Goal: Navigation & Orientation: Find specific page/section

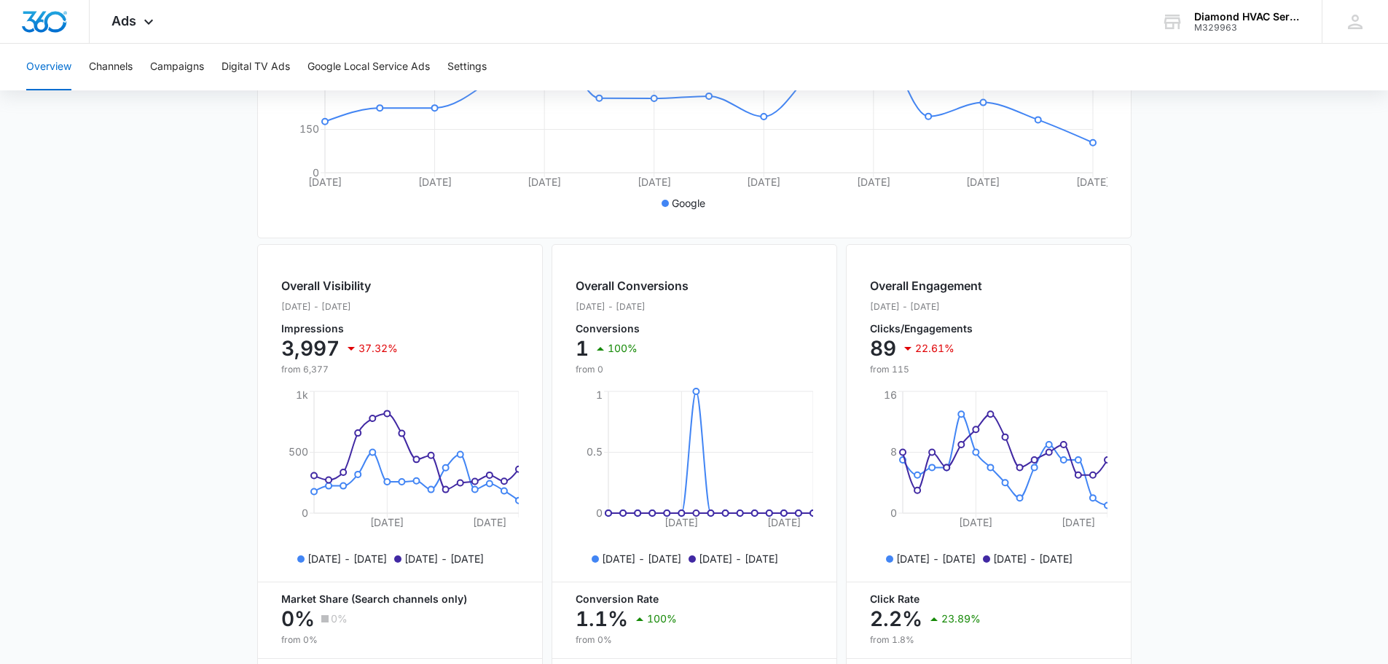
scroll to position [166, 0]
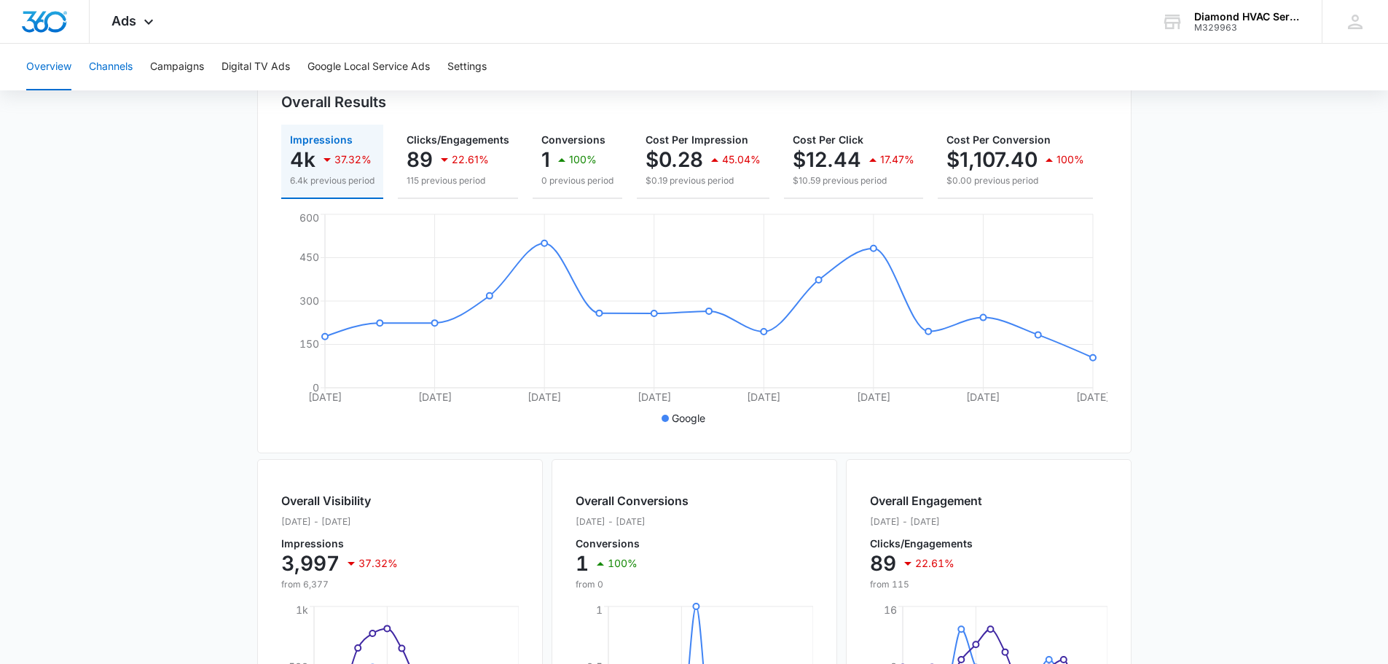
click at [125, 68] on button "Channels" at bounding box center [111, 67] width 44 height 47
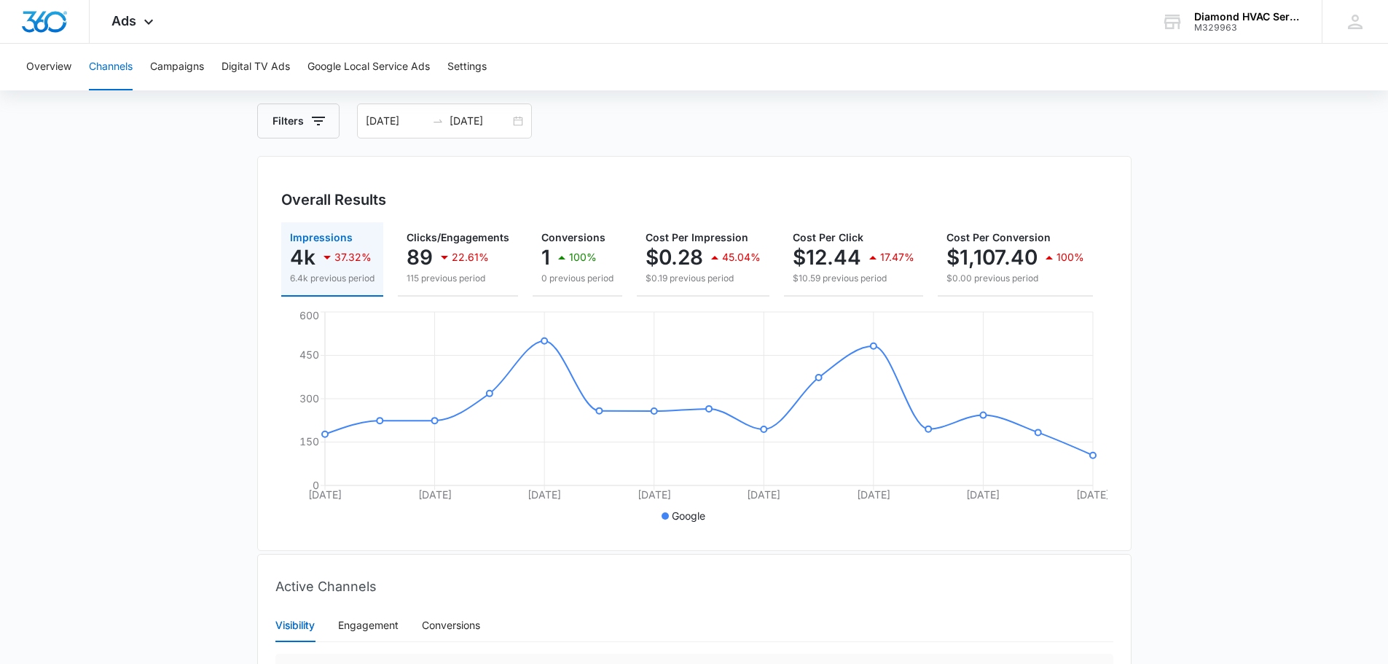
scroll to position [52, 0]
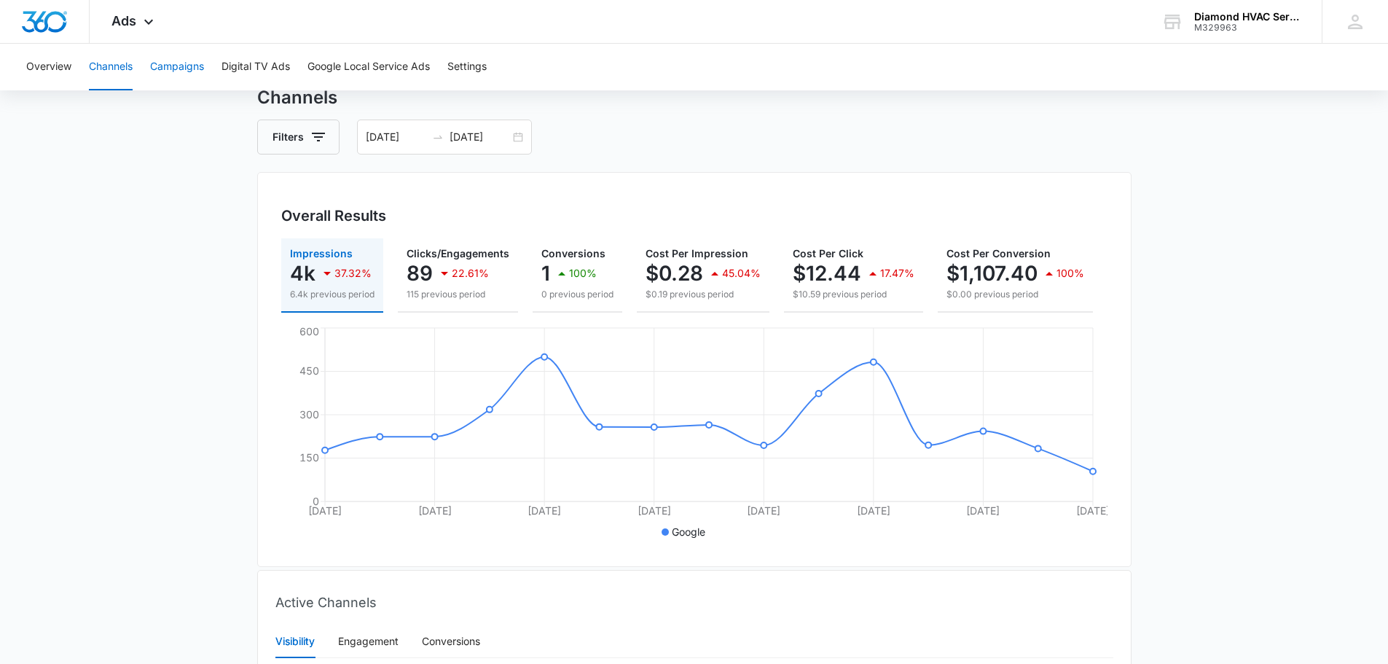
click at [175, 65] on button "Campaigns" at bounding box center [177, 67] width 54 height 47
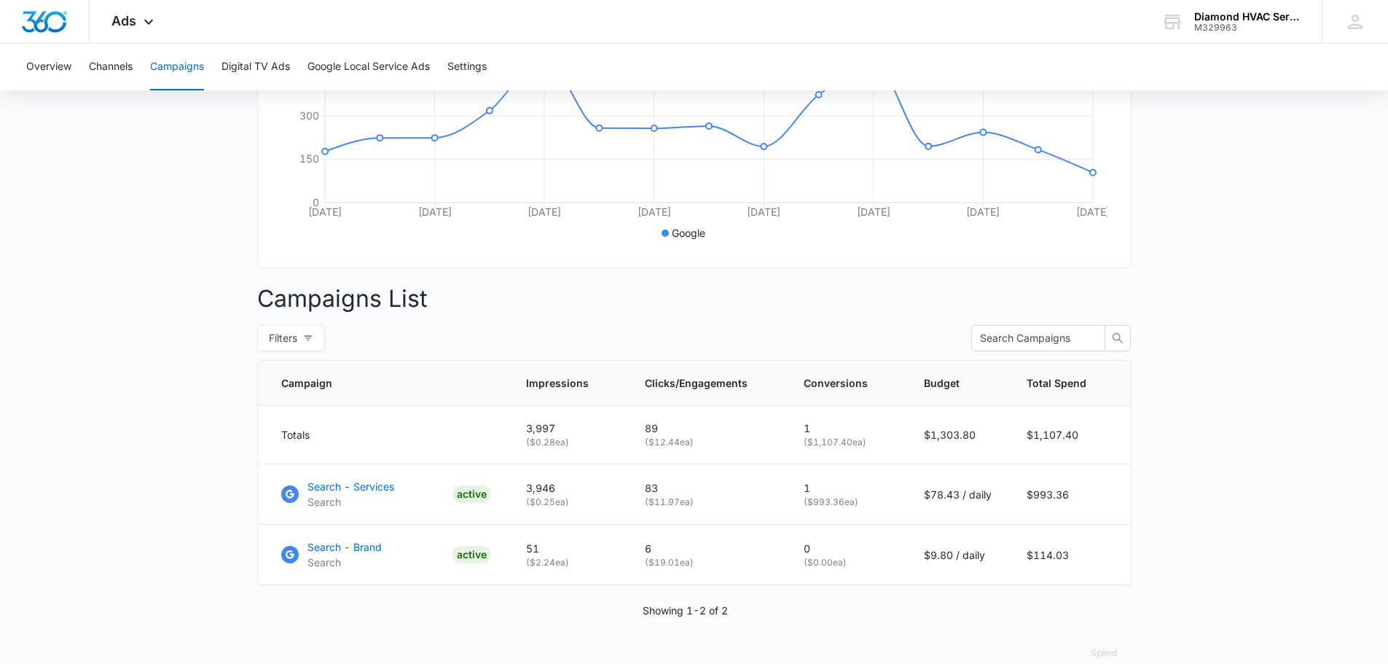
scroll to position [386, 0]
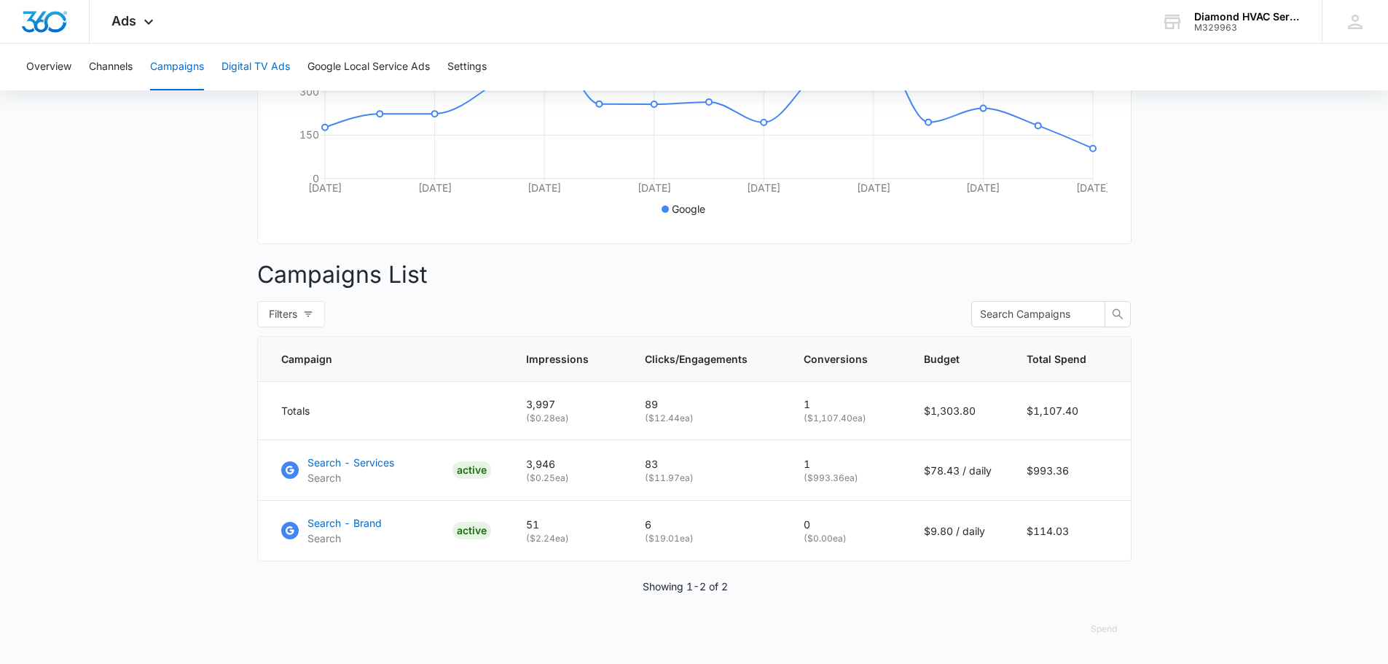
click at [246, 63] on button "Digital TV Ads" at bounding box center [256, 67] width 68 height 47
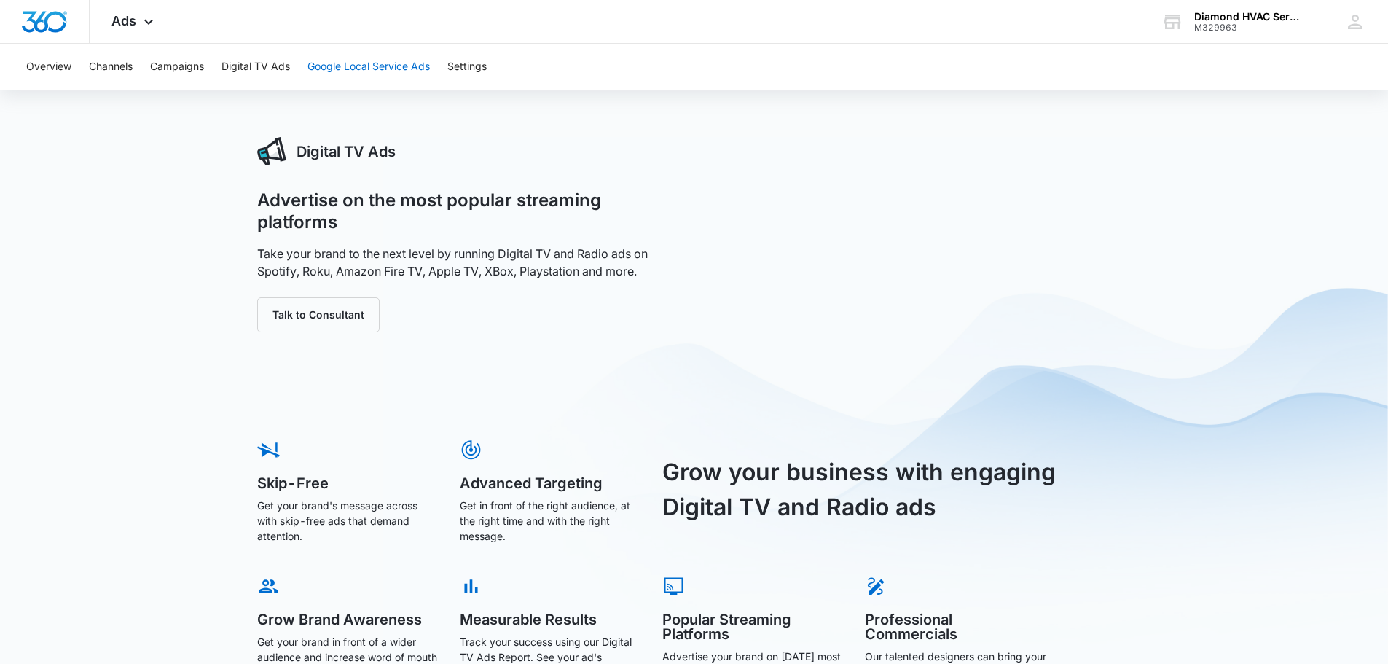
click at [337, 59] on button "Google Local Service Ads" at bounding box center [368, 67] width 122 height 47
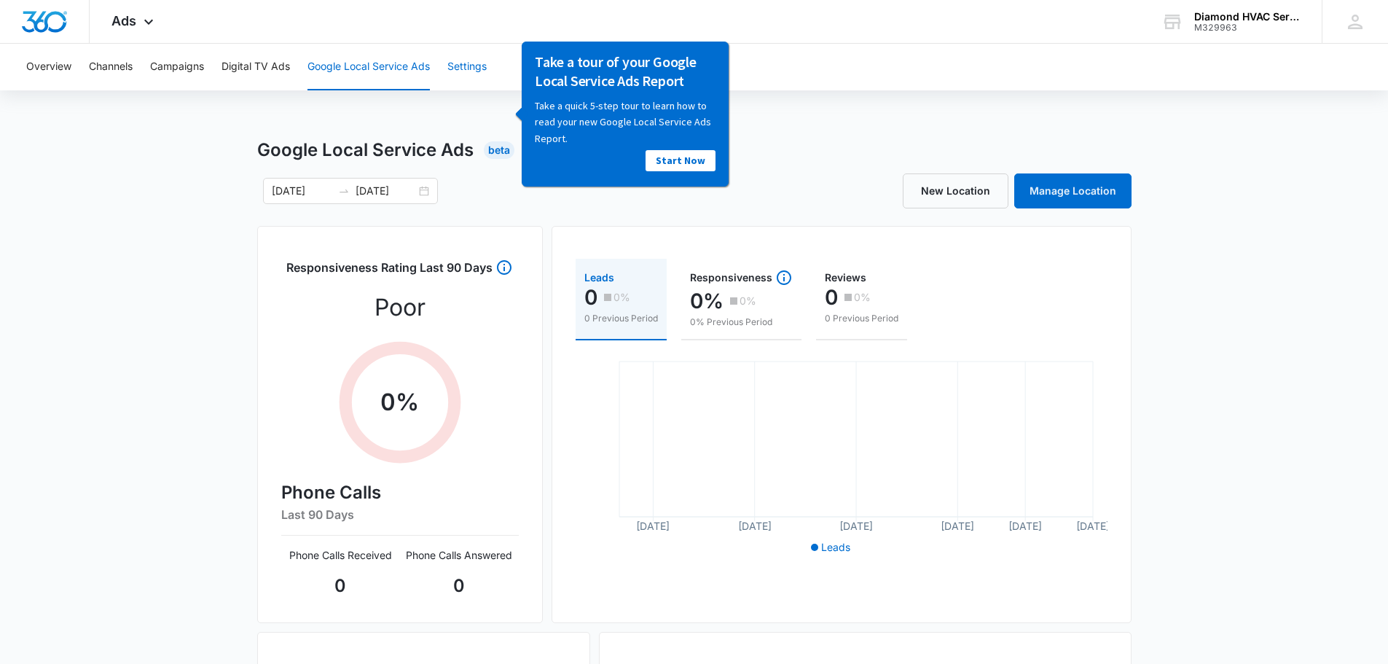
click at [484, 68] on button "Settings" at bounding box center [466, 67] width 39 height 47
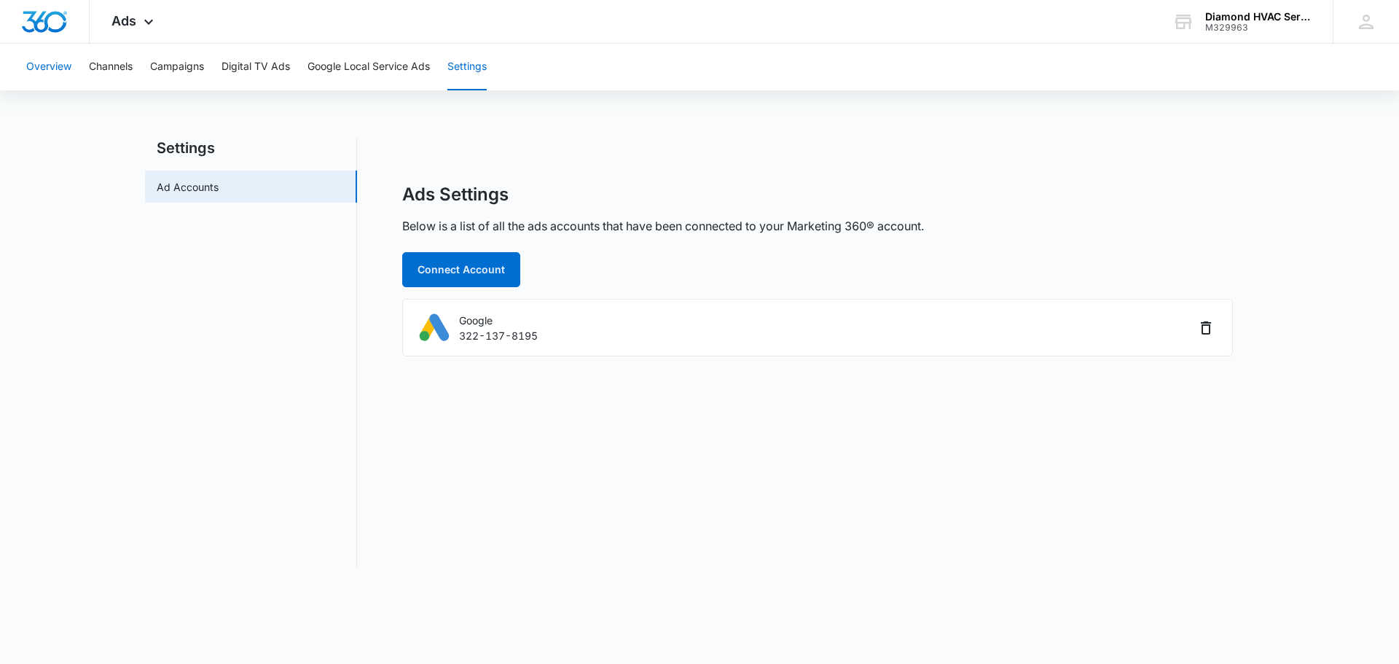
click at [67, 68] on button "Overview" at bounding box center [48, 67] width 45 height 47
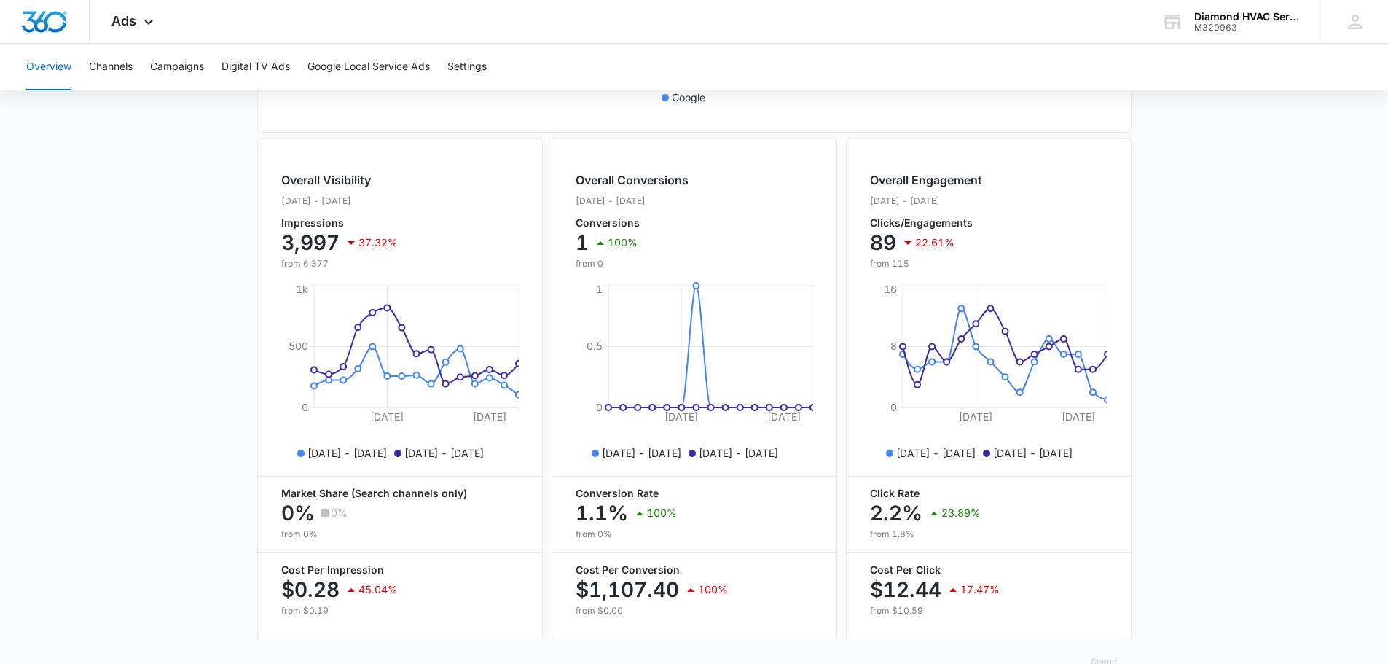
scroll to position [530, 0]
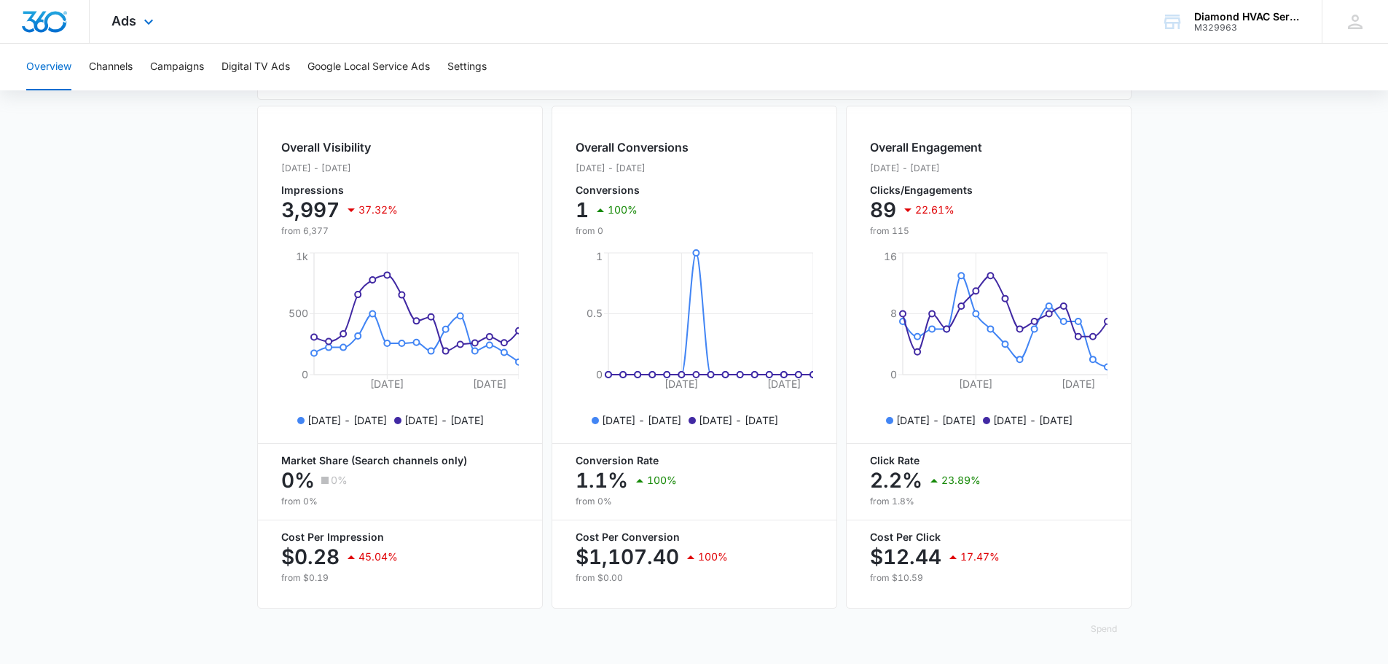
click at [137, 26] on div "Ads Apps Reputation Websites Forms CRM Email Social Payments POS Content Ads In…" at bounding box center [135, 21] width 90 height 43
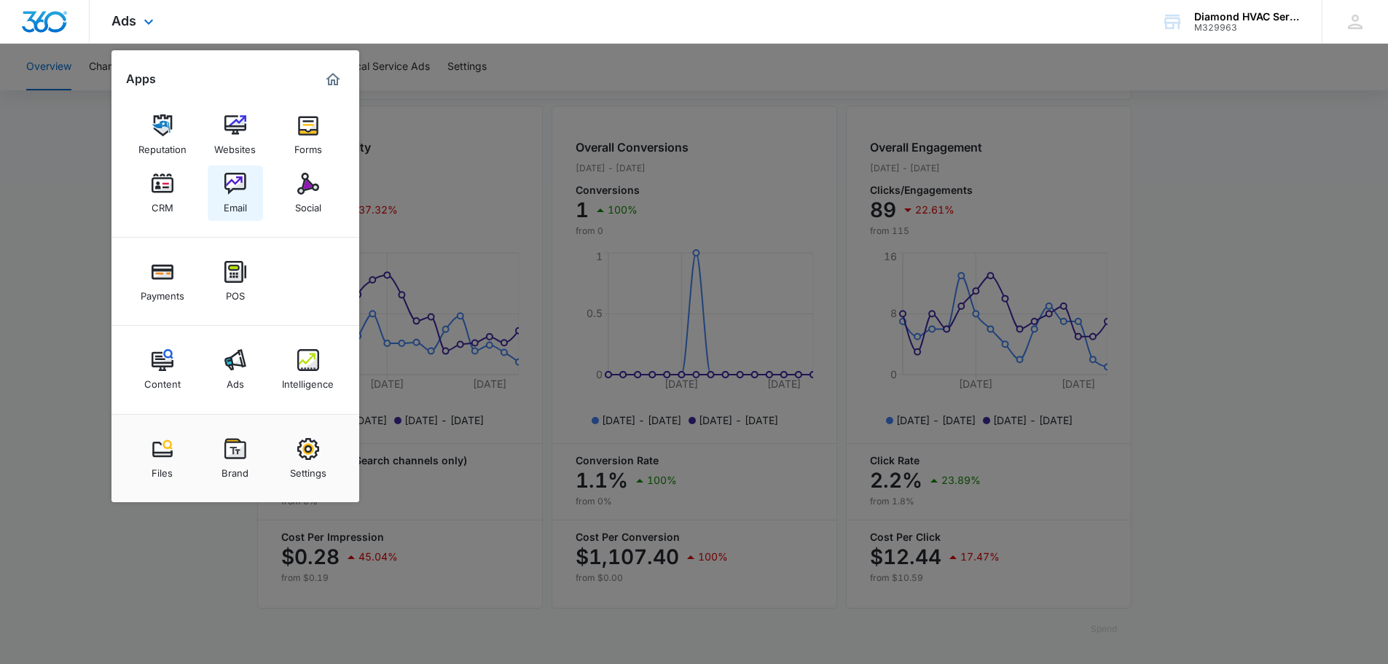
click at [229, 185] on img at bounding box center [235, 184] width 22 height 22
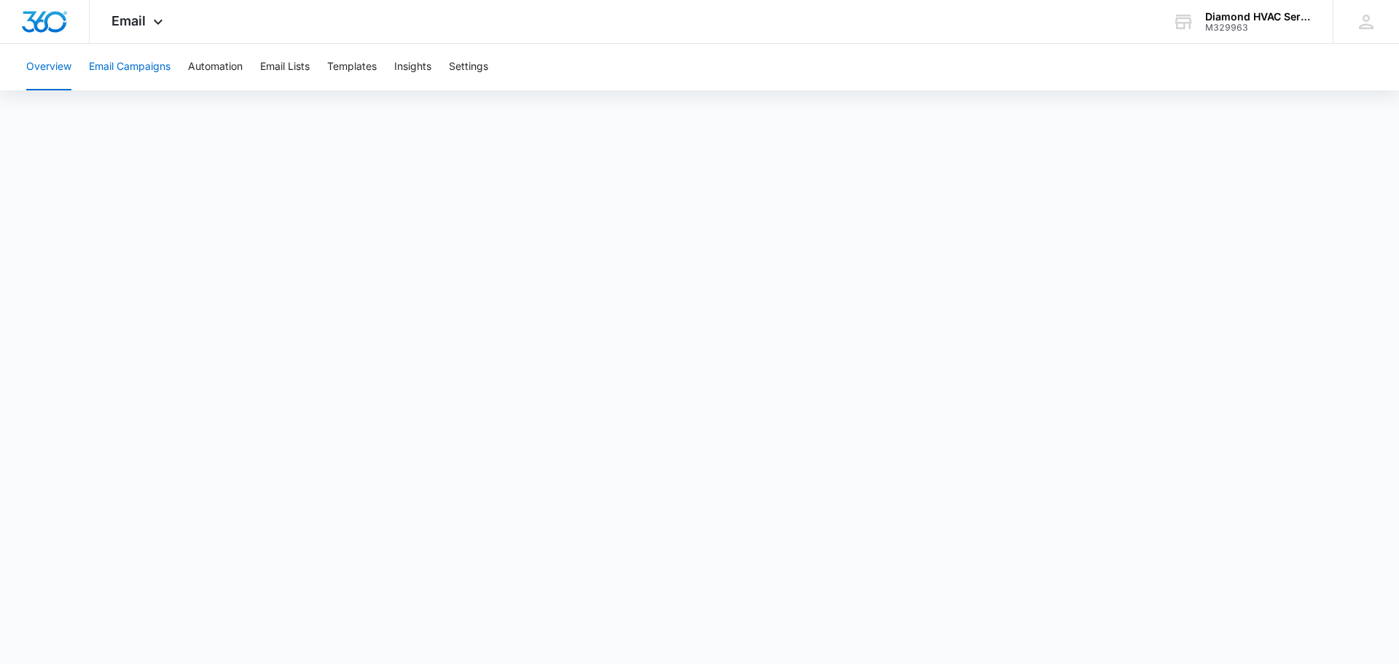
click at [122, 66] on button "Email Campaigns" at bounding box center [130, 67] width 82 height 47
click at [225, 65] on button "Automation" at bounding box center [215, 67] width 55 height 47
click at [284, 66] on button "Email Lists" at bounding box center [285, 67] width 50 height 47
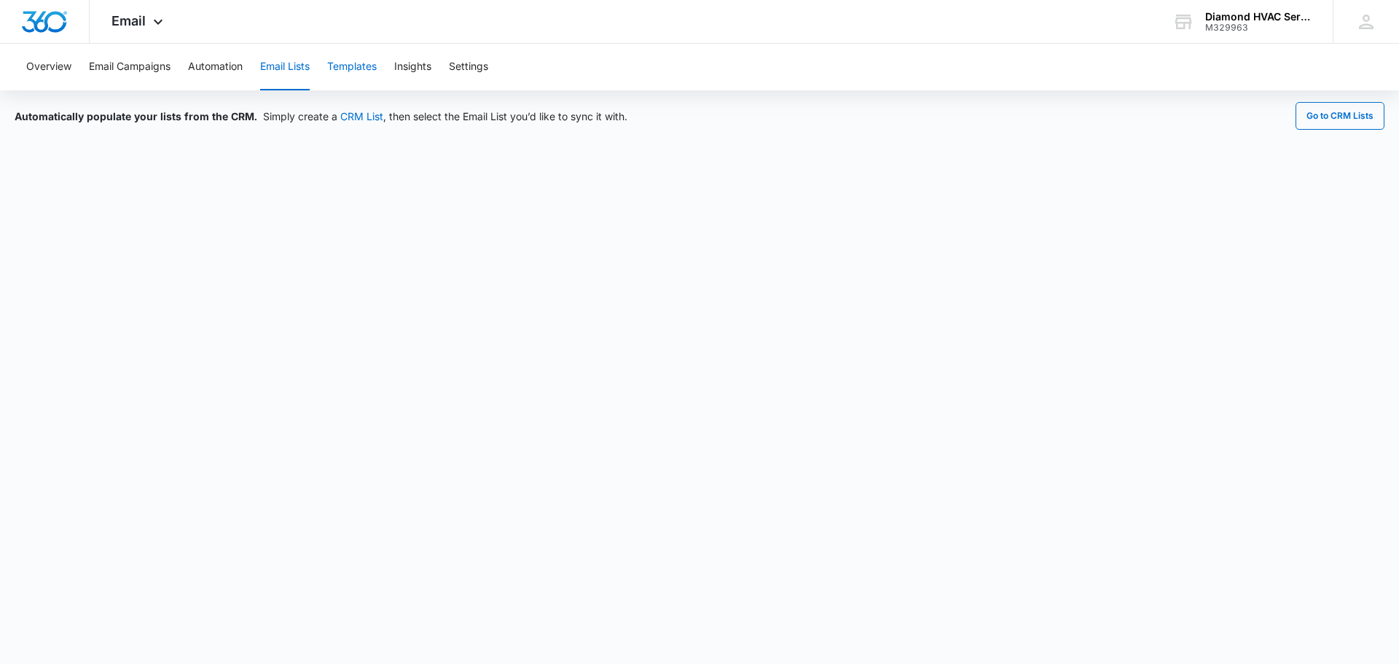
click at [331, 59] on button "Templates" at bounding box center [352, 67] width 50 height 47
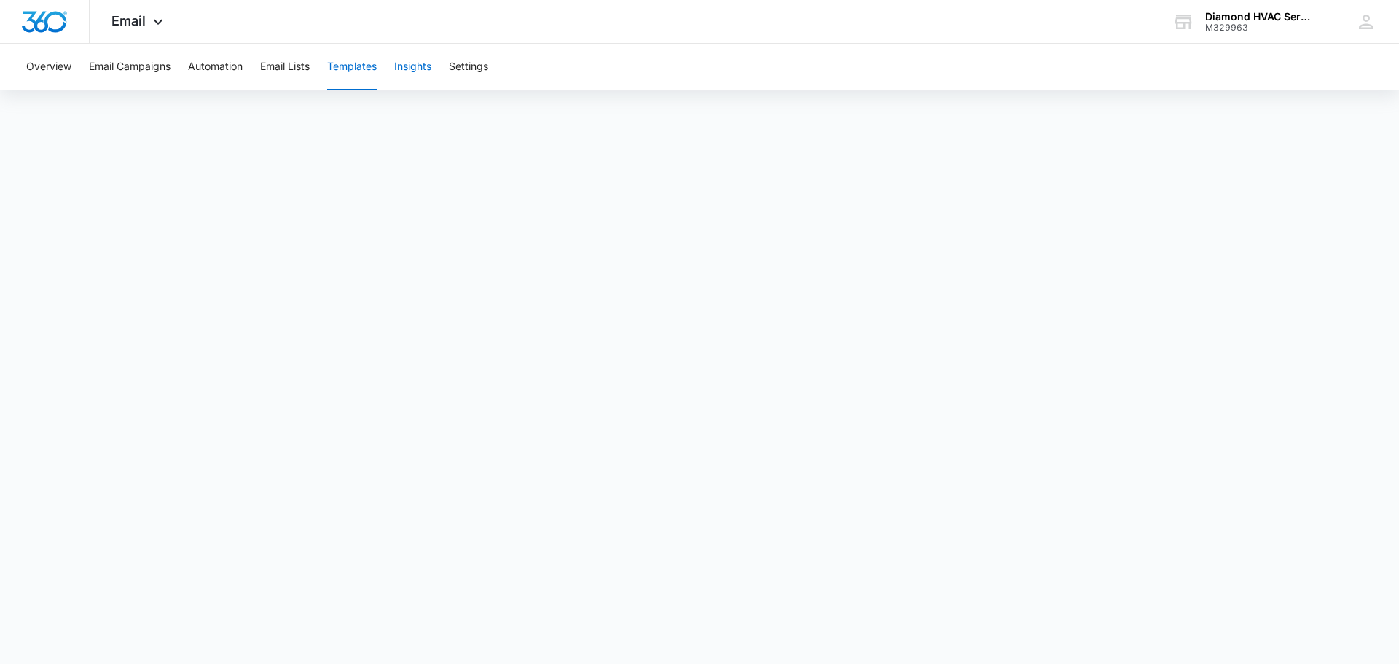
click at [408, 68] on button "Insights" at bounding box center [412, 67] width 37 height 47
click at [475, 71] on button "Settings" at bounding box center [468, 67] width 39 height 47
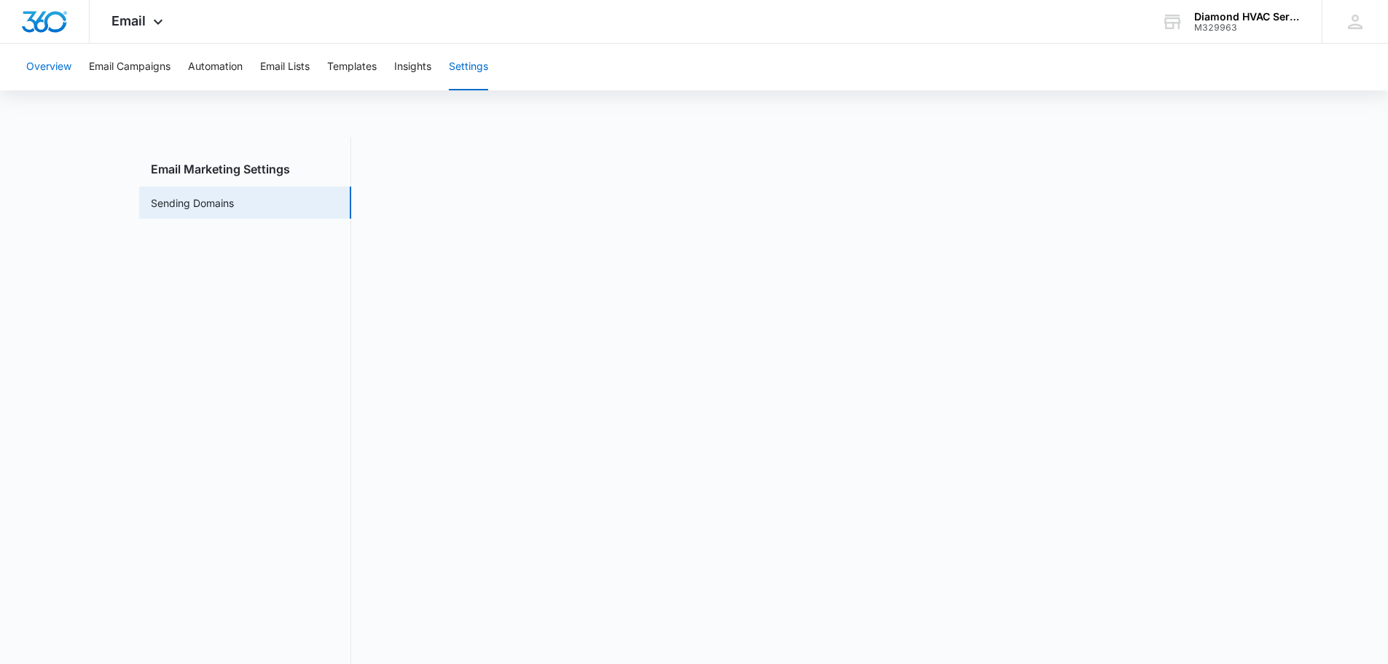
click at [54, 68] on button "Overview" at bounding box center [48, 67] width 45 height 47
click at [103, 25] on div "Email Apps Reputation Websites Forms CRM Email Social Payments POS Content Ads …" at bounding box center [139, 21] width 99 height 43
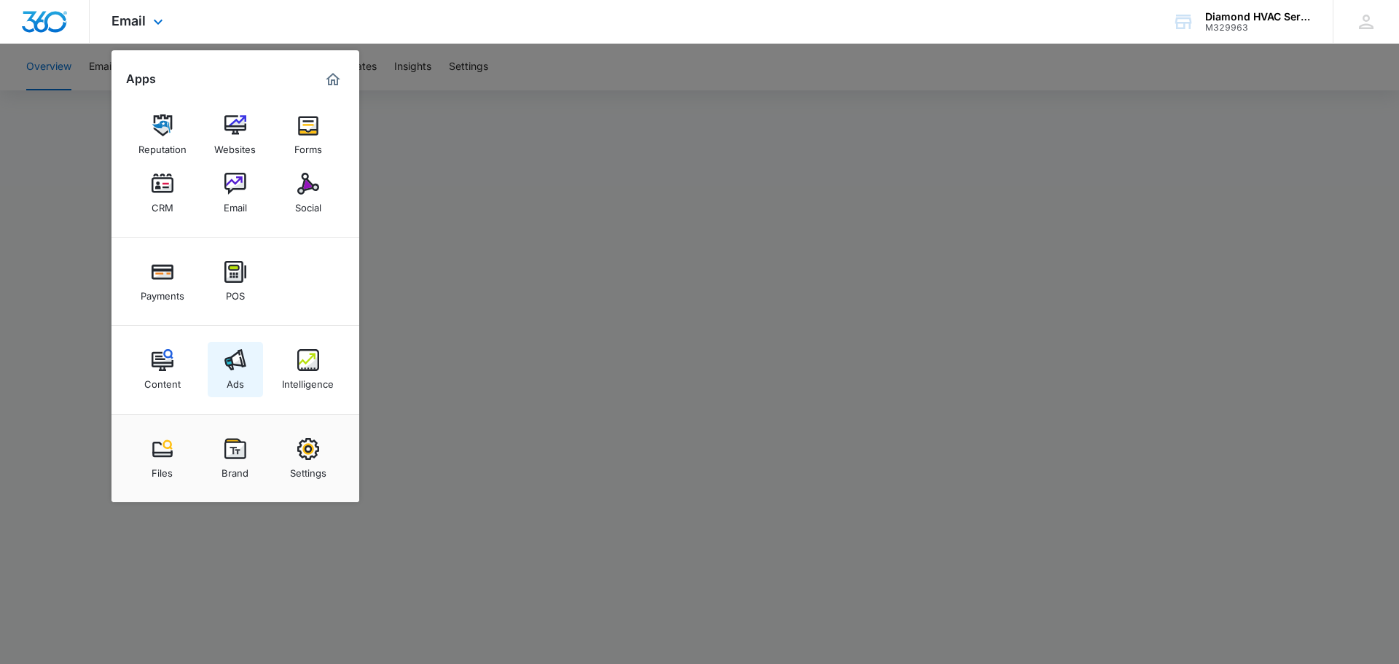
click at [232, 373] on div "Ads" at bounding box center [235, 380] width 17 height 19
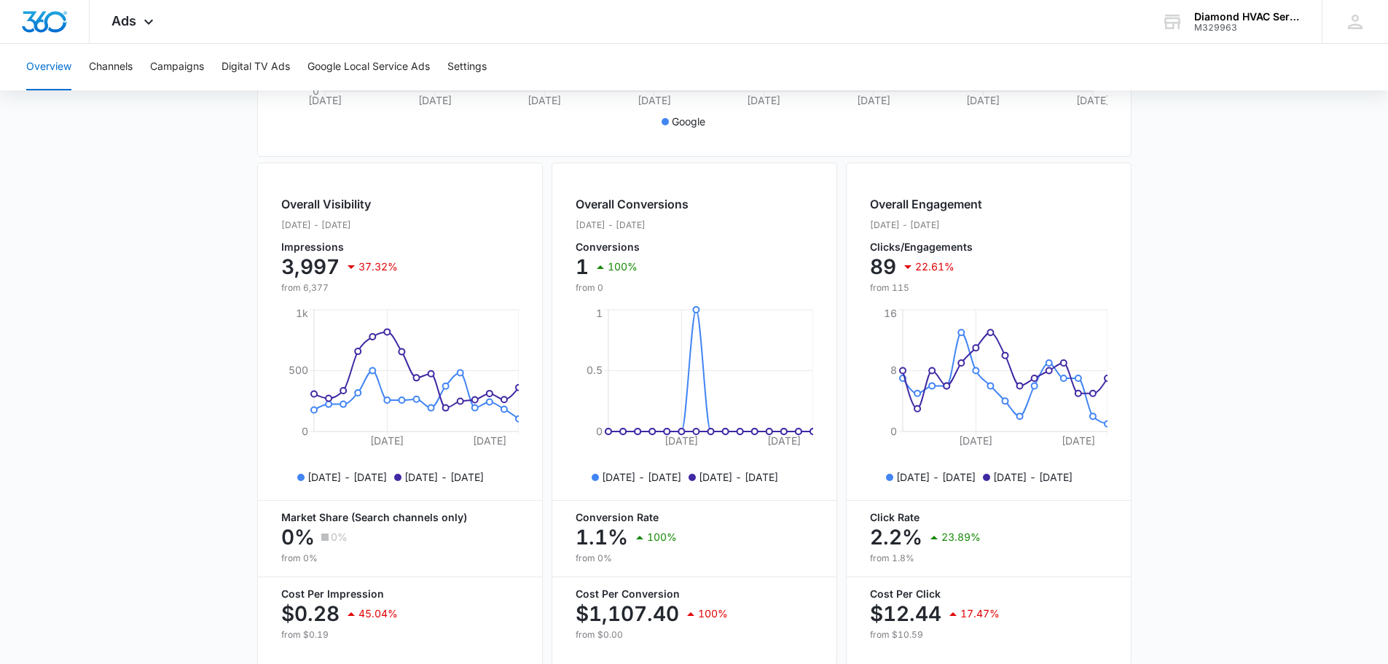
scroll to position [166, 0]
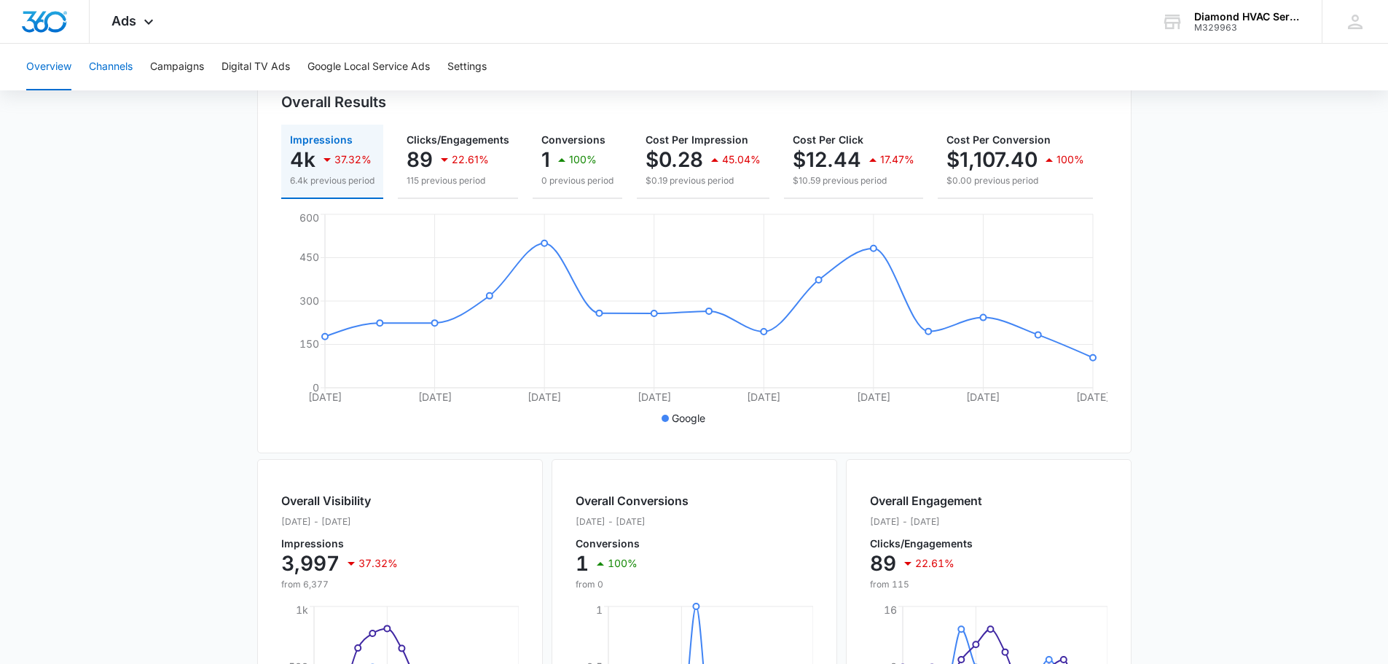
click at [132, 69] on button "Channels" at bounding box center [111, 67] width 44 height 47
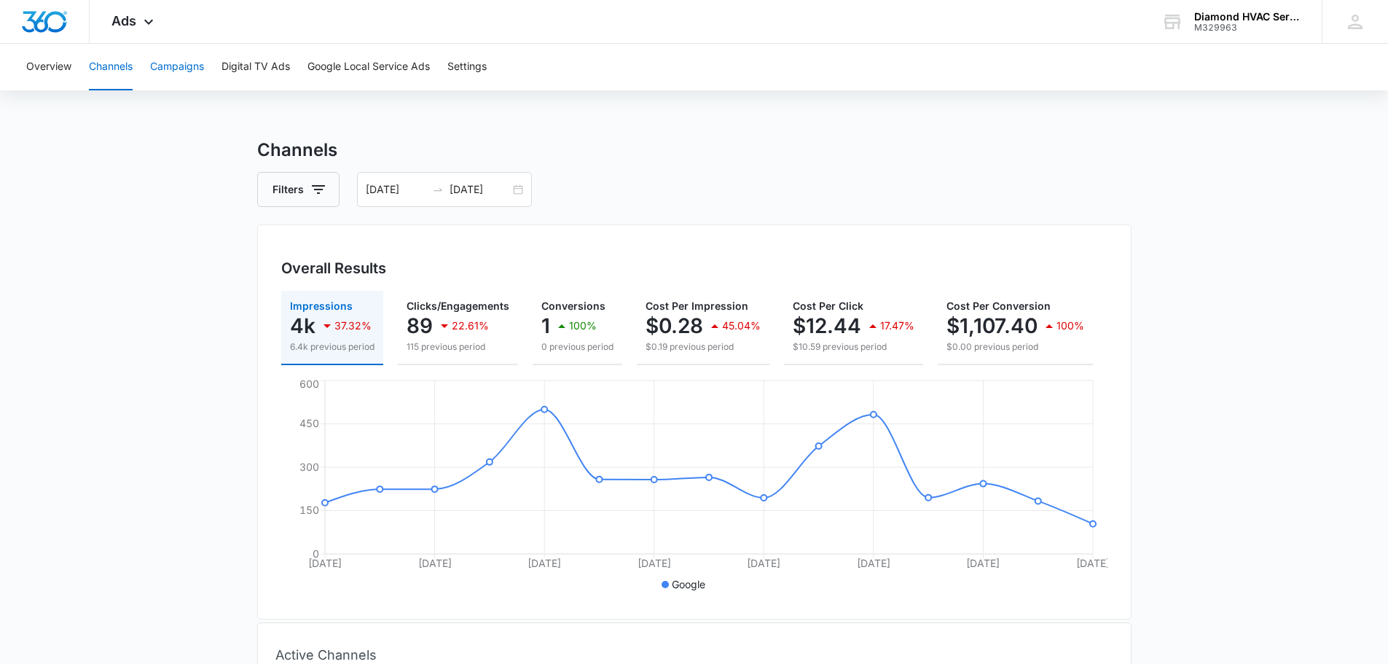
click at [178, 71] on button "Campaigns" at bounding box center [177, 67] width 54 height 47
click at [124, 23] on span "Ads" at bounding box center [123, 20] width 25 height 15
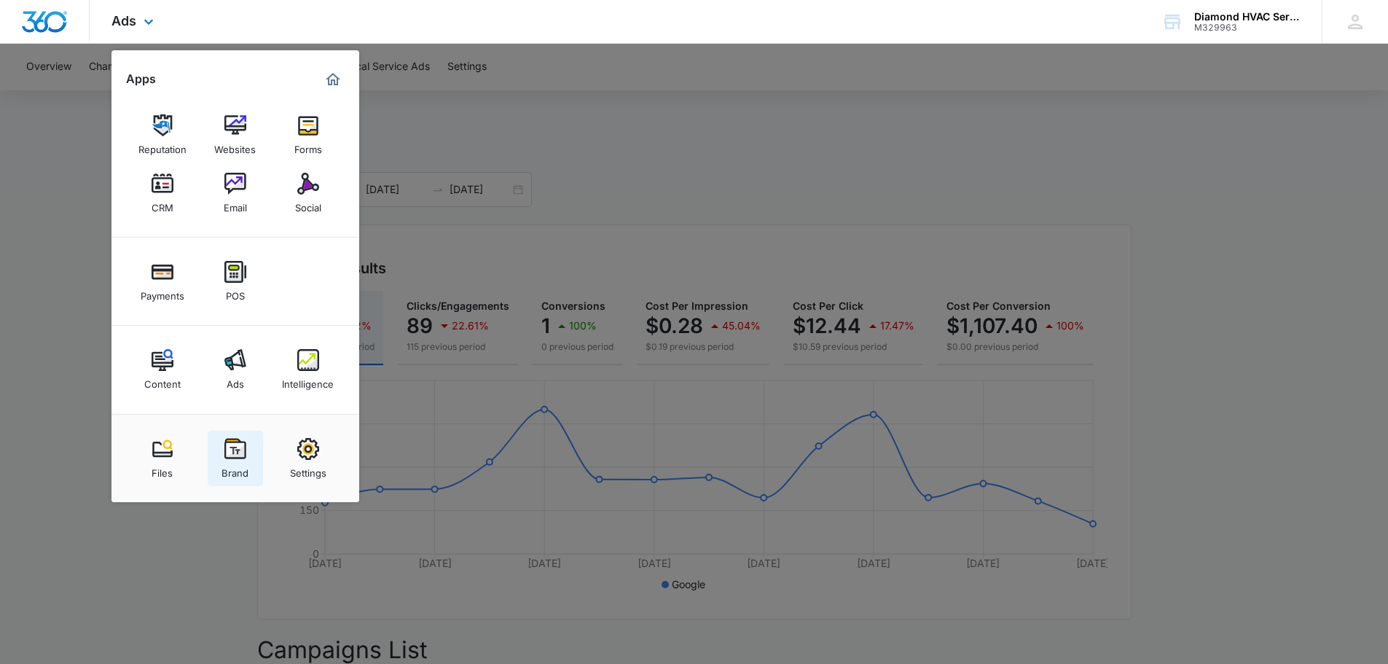
click at [237, 443] on img at bounding box center [235, 449] width 22 height 22
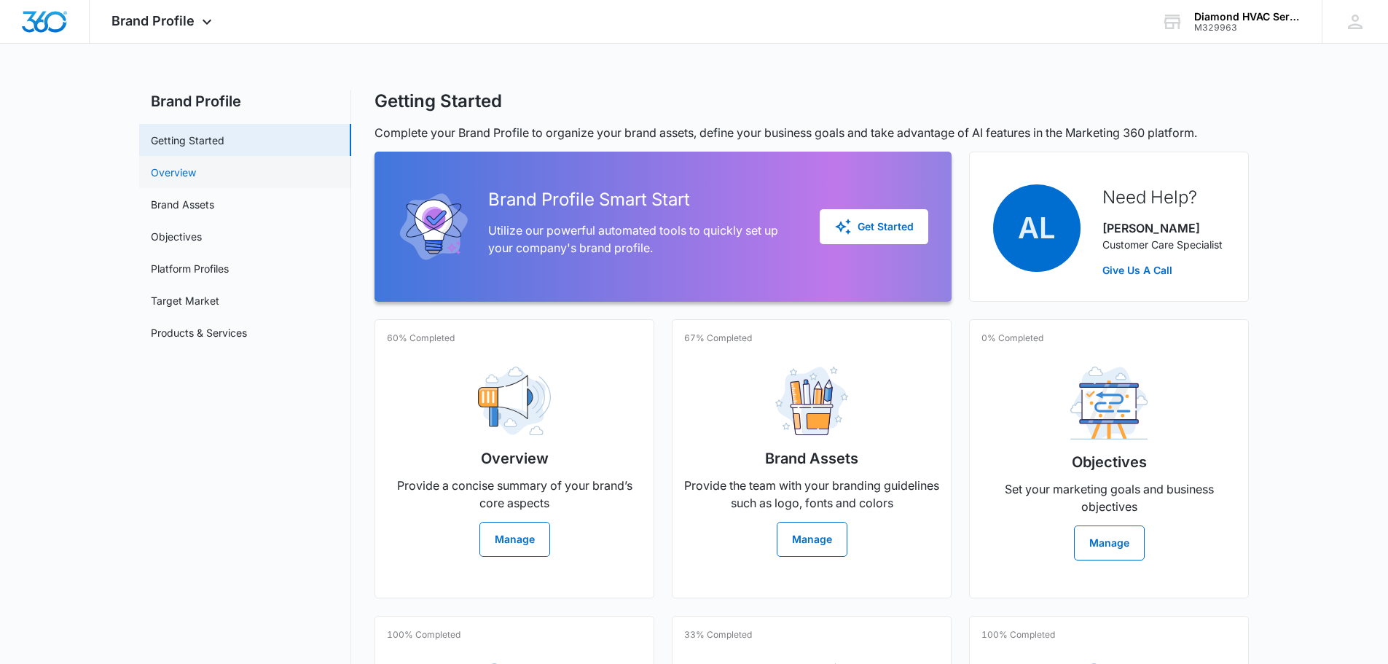
click at [187, 176] on link "Overview" at bounding box center [173, 172] width 45 height 15
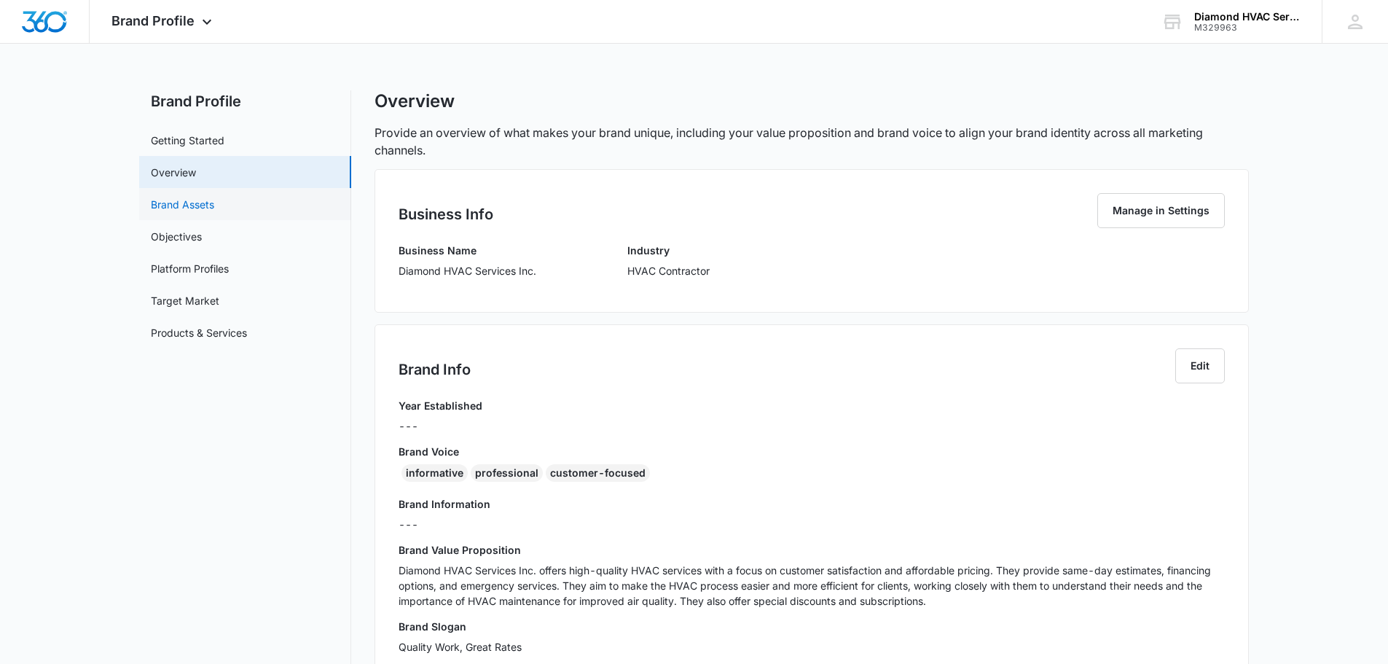
click at [205, 209] on link "Brand Assets" at bounding box center [182, 204] width 63 height 15
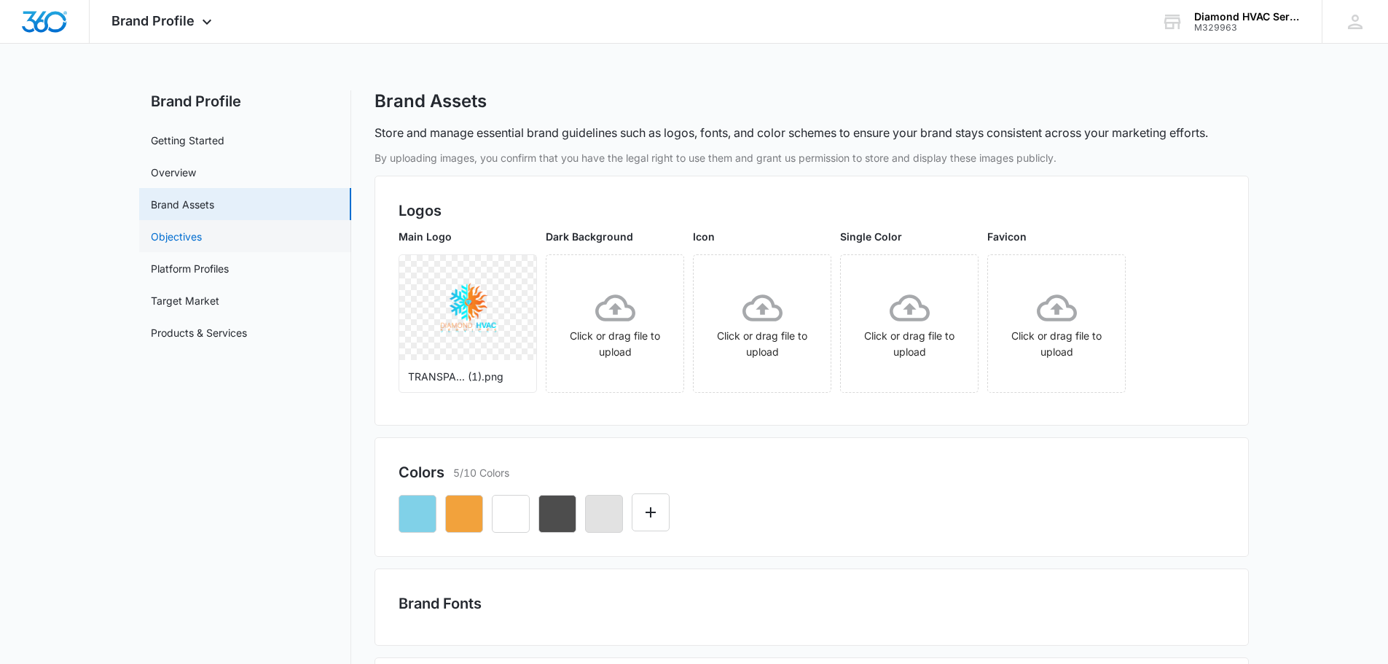
click at [200, 244] on link "Objectives" at bounding box center [176, 236] width 51 height 15
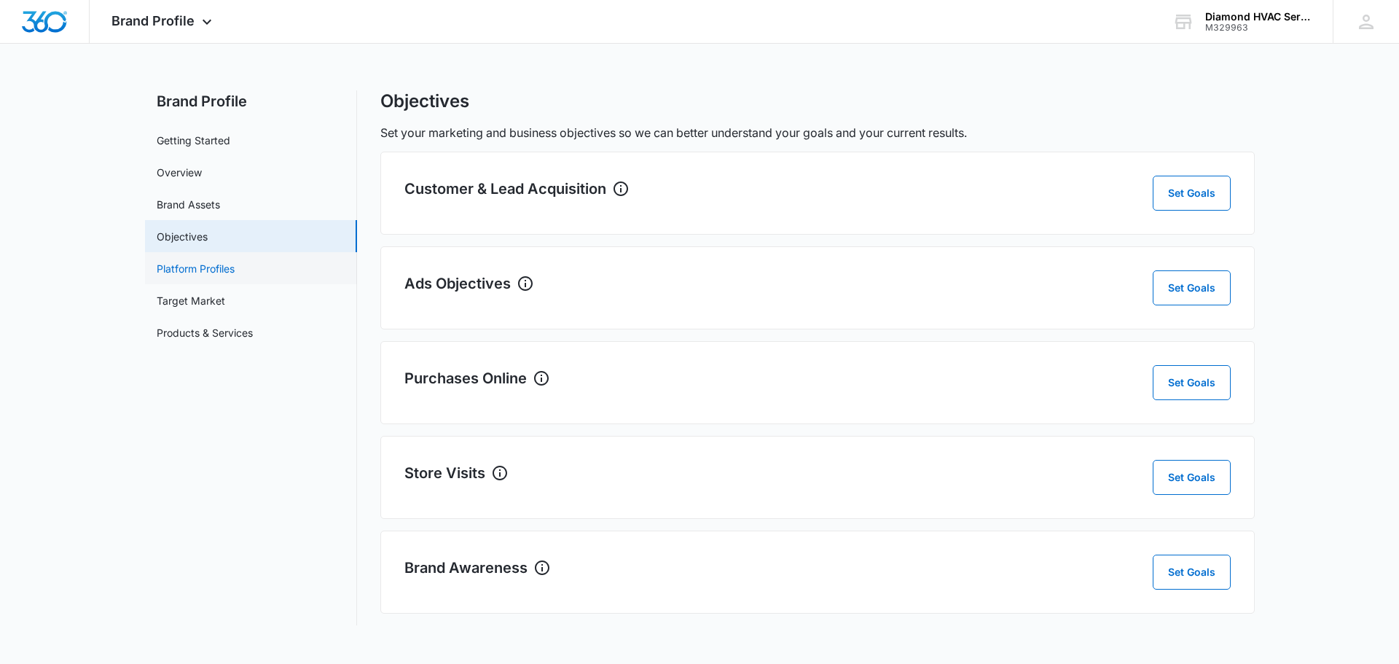
click at [225, 272] on link "Platform Profiles" at bounding box center [196, 268] width 78 height 15
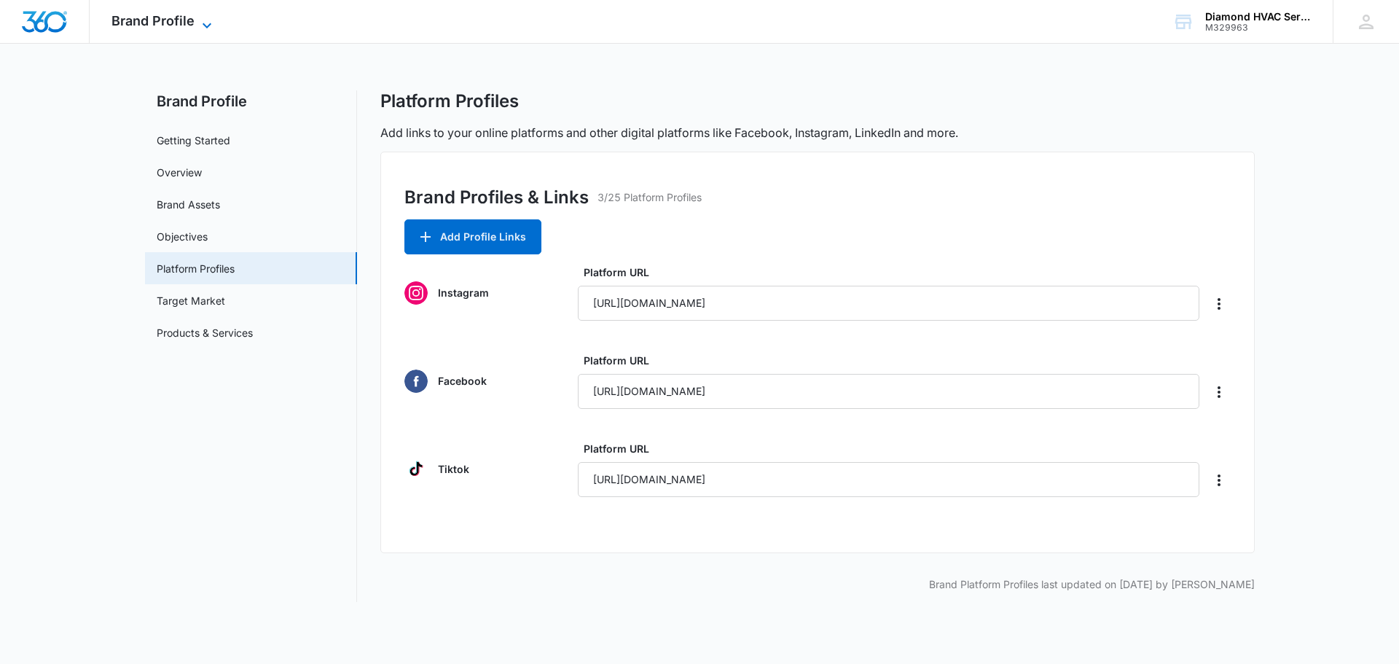
click at [129, 20] on span "Brand Profile" at bounding box center [152, 20] width 83 height 15
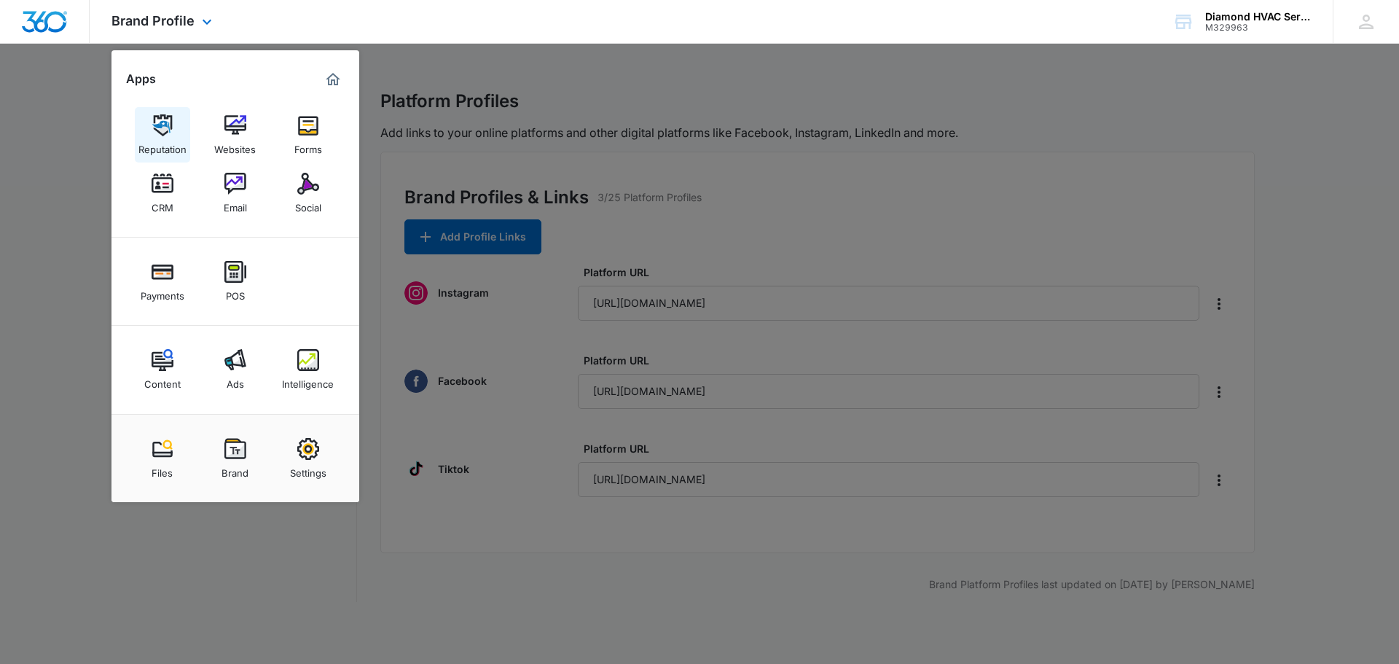
click at [170, 122] on img at bounding box center [163, 125] width 22 height 22
